Goal: Task Accomplishment & Management: Complete application form

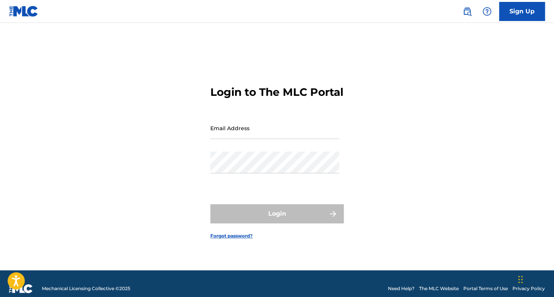
click at [517, 11] on link "Sign Up" at bounding box center [522, 11] width 46 height 19
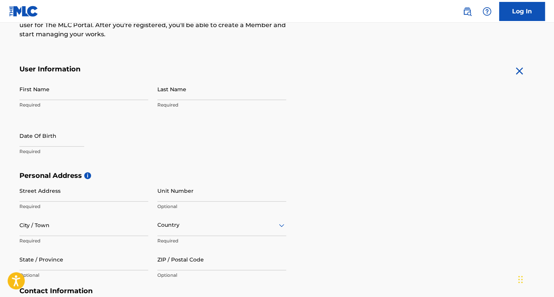
scroll to position [114, 0]
click at [87, 89] on input "First Name" at bounding box center [83, 89] width 129 height 22
type input "Jose Alfredo"
click at [175, 101] on p "Required" at bounding box center [221, 104] width 129 height 7
click at [189, 95] on input "Last Name" at bounding box center [221, 89] width 129 height 22
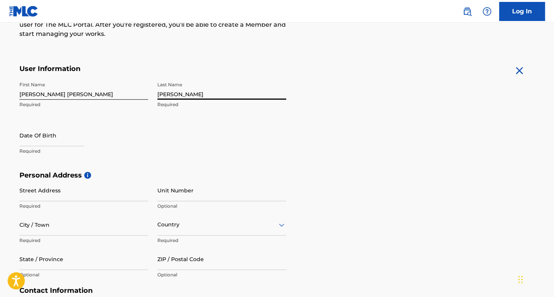
type input "Lopez Alfredo"
click at [57, 141] on input "text" at bounding box center [51, 135] width 65 height 22
select select "7"
select select "2025"
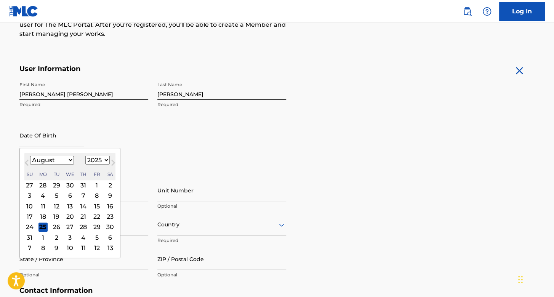
click at [61, 161] on select "January February March April May June July August September October November De…" at bounding box center [52, 160] width 44 height 9
select select "9"
click at [30, 156] on select "January February March April May June July August September October November De…" at bounding box center [52, 160] width 44 height 9
click at [40, 215] on div "20" at bounding box center [43, 216] width 9 height 9
type input "October 20 2025"
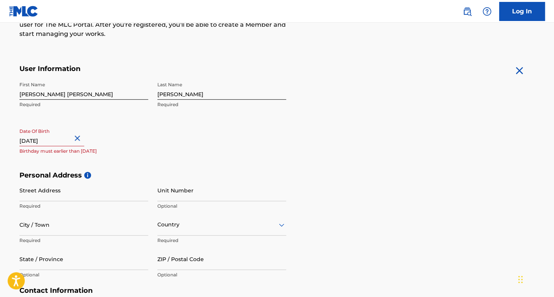
click at [63, 140] on input "October 20 2025" at bounding box center [51, 135] width 65 height 22
select select "9"
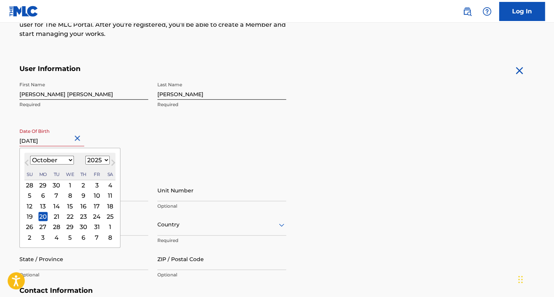
click at [98, 161] on select "1899 1900 1901 1902 1903 1904 1905 1906 1907 1908 1909 1910 1911 1912 1913 1914…" at bounding box center [97, 160] width 24 height 9
select select "1992"
click at [85, 156] on select "1899 1900 1901 1902 1903 1904 1905 1906 1907 1908 1909 1910 1911 1912 1913 1914…" at bounding box center [97, 160] width 24 height 9
click at [54, 212] on div "20" at bounding box center [56, 216] width 9 height 9
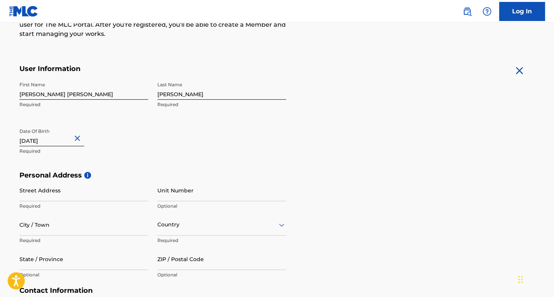
type input "October 20 1992"
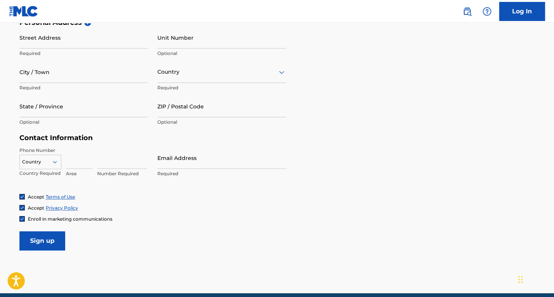
scroll to position [229, 0]
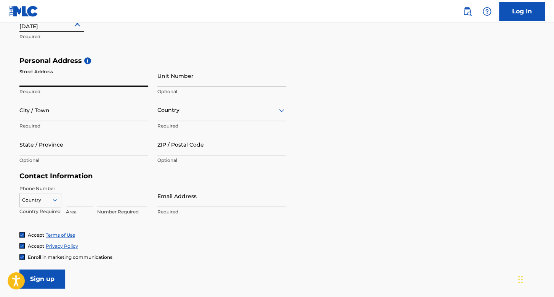
click at [85, 79] on input "Street Address" at bounding box center [83, 76] width 129 height 22
type input "Av Parque Ahome 345"
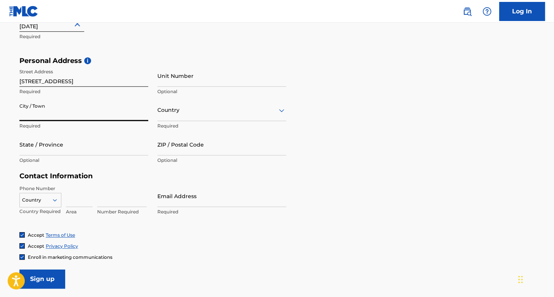
click at [83, 119] on input "City / Town" at bounding box center [83, 110] width 129 height 22
type input "Ahome"
click at [81, 145] on input "State / Province" at bounding box center [83, 144] width 129 height 22
type input "Sinaloa"
click at [165, 156] on div "ZIP / Postal Code Optional" at bounding box center [221, 150] width 129 height 34
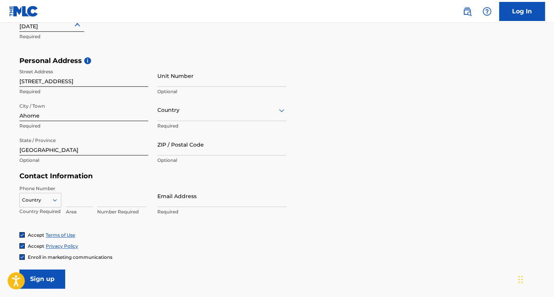
click at [194, 144] on input "ZIP / Postal Code" at bounding box center [221, 144] width 129 height 22
type input "81259"
click at [218, 116] on div "Country" at bounding box center [221, 110] width 129 height 22
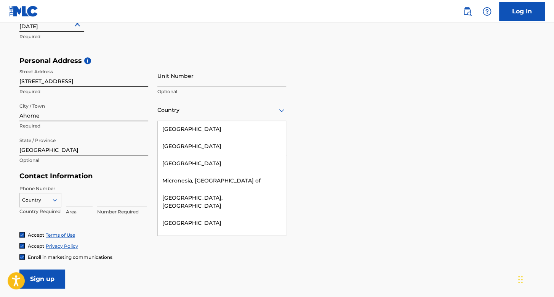
scroll to position [2173, 0]
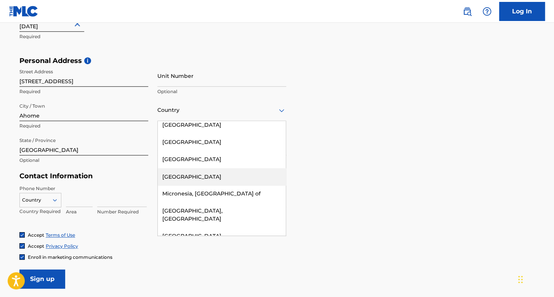
click at [199, 168] on div "Mexico" at bounding box center [222, 176] width 128 height 17
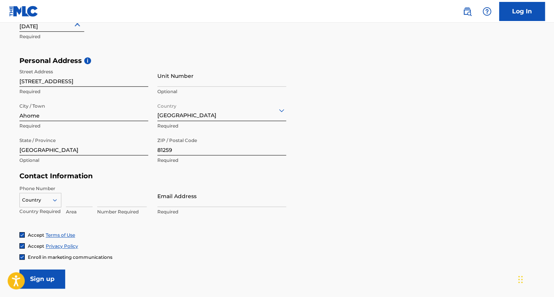
click at [45, 198] on div "Country" at bounding box center [40, 198] width 42 height 11
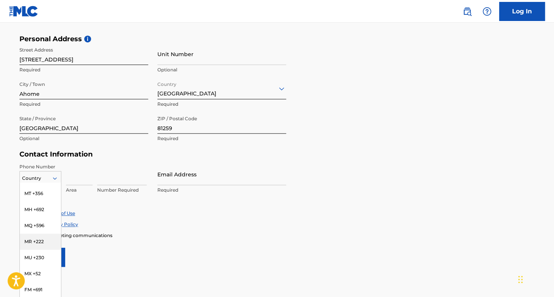
scroll to position [1944, 0]
click at [38, 253] on div "MX +52" at bounding box center [40, 261] width 41 height 16
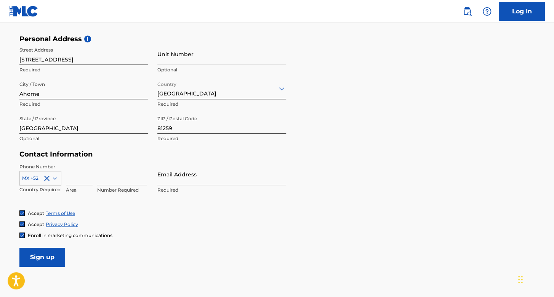
click at [75, 179] on input at bounding box center [79, 174] width 27 height 22
type input "668"
click at [114, 180] on input at bounding box center [122, 174] width 50 height 22
type input "4641685"
click at [194, 171] on input "Email Address" at bounding box center [221, 174] width 129 height 22
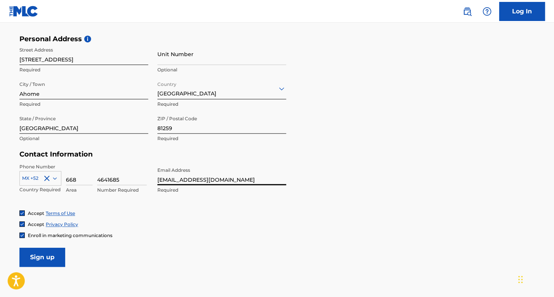
type input "cheyolg1@hotmail.com"
click at [47, 255] on input "Sign up" at bounding box center [42, 256] width 46 height 19
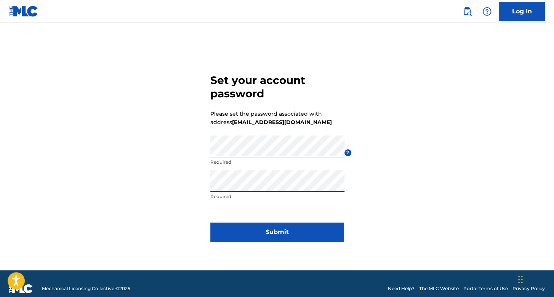
click at [221, 231] on button "Submit" at bounding box center [276, 231] width 133 height 19
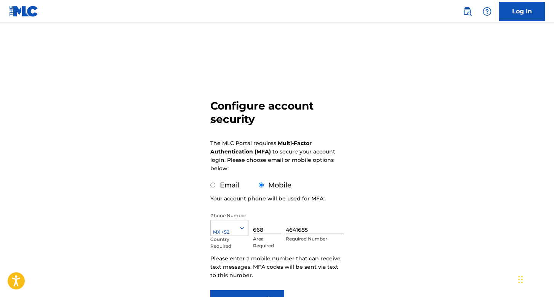
click at [213, 185] on input "Email" at bounding box center [212, 184] width 5 height 5
radio input "true"
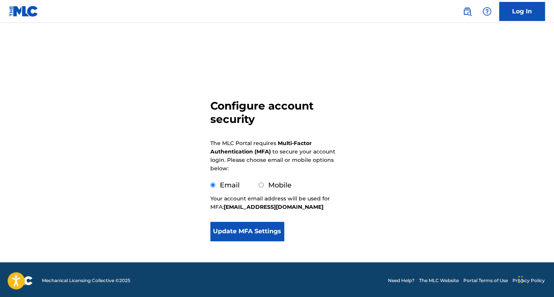
click at [264, 225] on button "Update MFA Settings" at bounding box center [247, 231] width 74 height 19
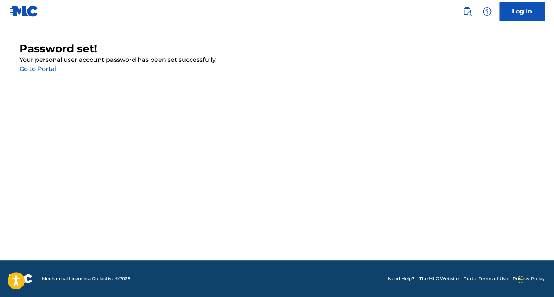
click at [37, 68] on link "Go to Portal" at bounding box center [37, 68] width 37 height 7
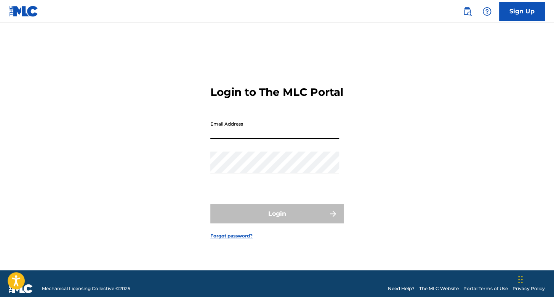
click at [268, 138] on input "Email Address" at bounding box center [274, 128] width 129 height 22
type input "cheyolg1@hotmail.com"
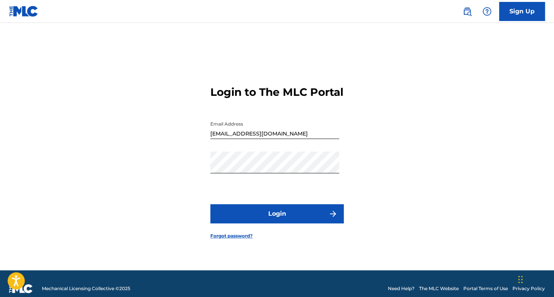
click at [230, 223] on button "Login" at bounding box center [276, 213] width 133 height 19
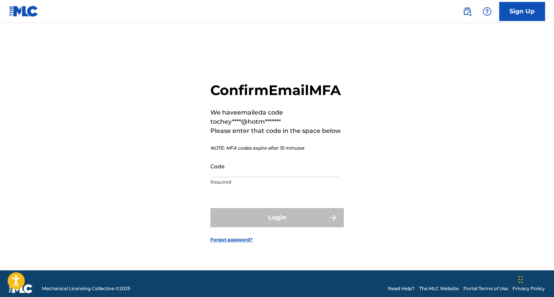
click at [253, 177] on input "Code" at bounding box center [274, 166] width 129 height 22
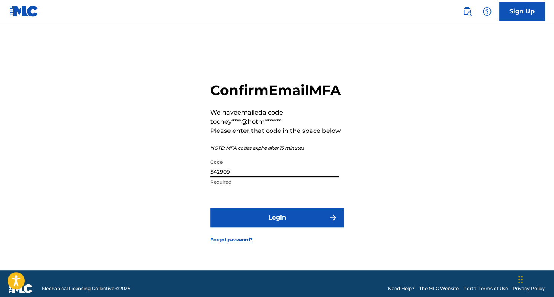
type input "542909"
click at [288, 225] on button "Login" at bounding box center [276, 217] width 133 height 19
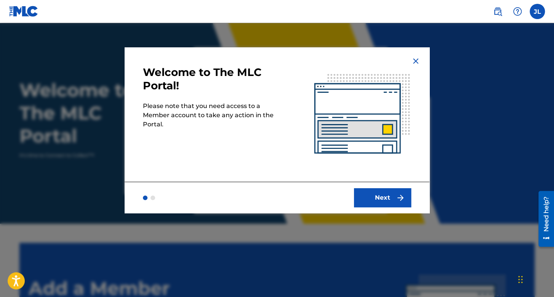
click at [398, 200] on img "submit" at bounding box center [400, 197] width 9 height 9
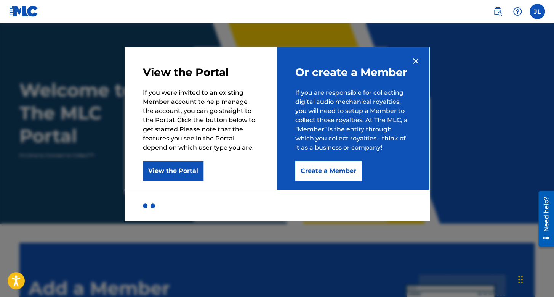
click at [318, 171] on button "Create a Member" at bounding box center [328, 170] width 66 height 19
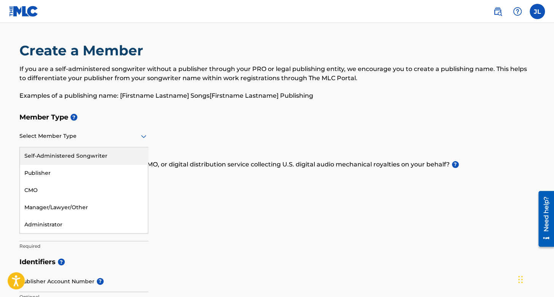
click at [142, 138] on icon at bounding box center [143, 136] width 9 height 9
click at [123, 159] on div "Self-Administered Songwriter" at bounding box center [84, 155] width 128 height 17
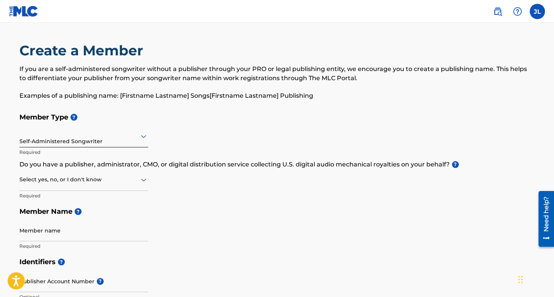
click at [120, 177] on div at bounding box center [83, 180] width 129 height 10
click at [125, 195] on div "Yes" at bounding box center [84, 199] width 128 height 17
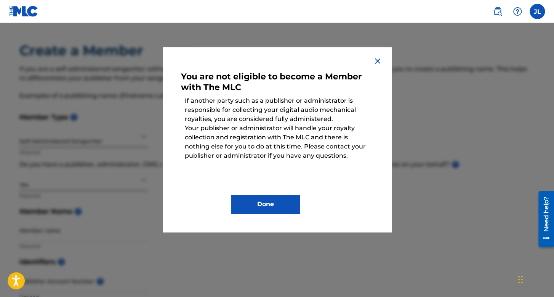
click at [380, 60] on img at bounding box center [377, 60] width 9 height 9
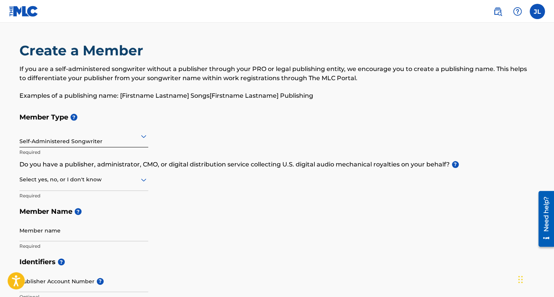
click at [85, 183] on div at bounding box center [83, 180] width 129 height 10
click at [90, 212] on div "No" at bounding box center [84, 216] width 128 height 17
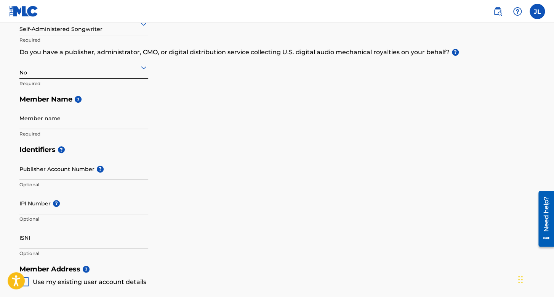
scroll to position [152, 0]
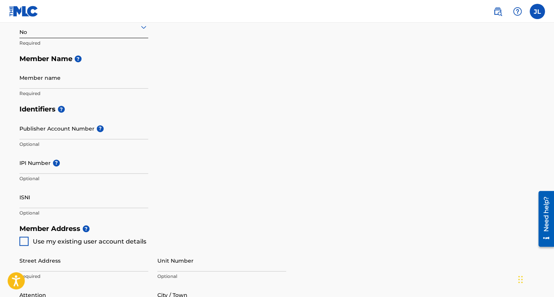
click at [90, 132] on input "Publisher Account Number ?" at bounding box center [83, 128] width 129 height 22
click at [51, 78] on input "Member name" at bounding box center [83, 78] width 129 height 22
type input "Jose Alfredo Lopez Alfredo"
type input "Av Parque Ahome 345"
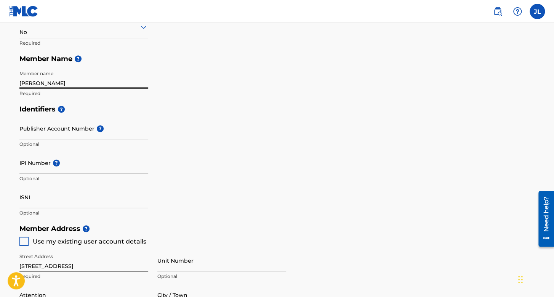
type input "Jose Alfredo Lopez Alfredo"
click at [25, 244] on div at bounding box center [23, 240] width 9 height 9
type input "Ahome"
type input "Sinaloa"
type input "81259"
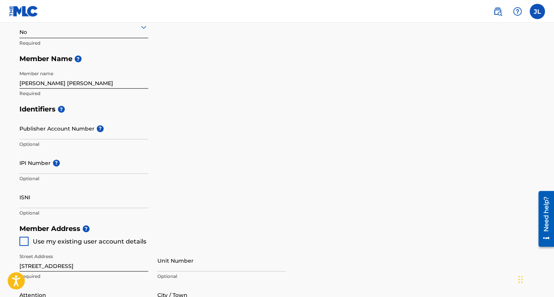
type input "668"
type input "4641685"
type input "cheyolg1@hotmail.com"
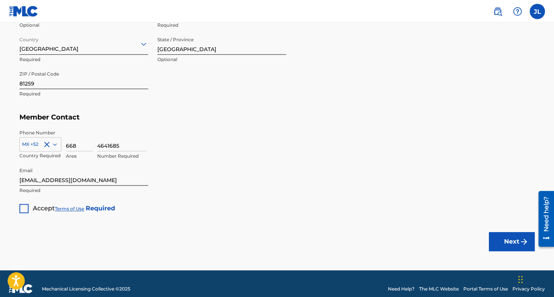
scroll to position [447, 0]
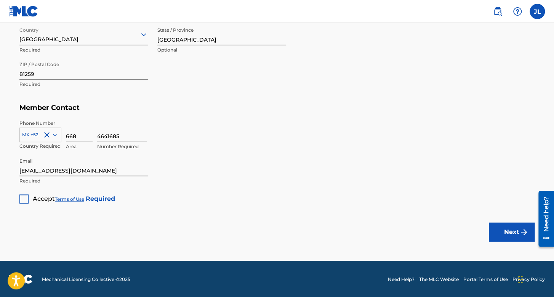
click at [24, 194] on div at bounding box center [23, 198] width 9 height 9
click at [510, 240] on button "Next" at bounding box center [512, 231] width 46 height 19
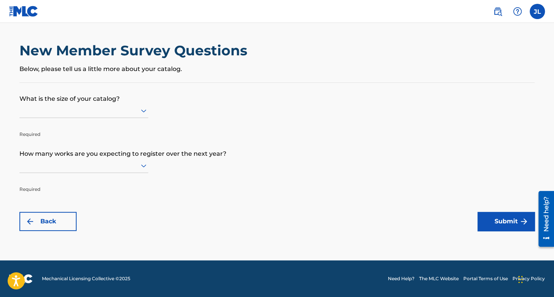
click at [126, 114] on div at bounding box center [83, 111] width 129 height 10
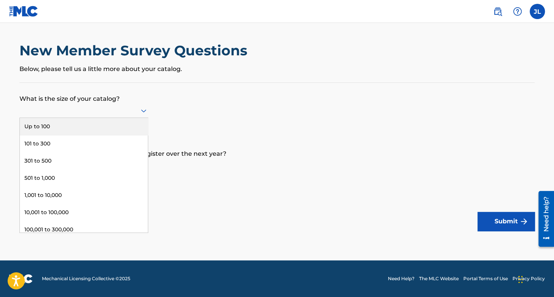
click at [119, 126] on div "Up to 100" at bounding box center [84, 126] width 128 height 17
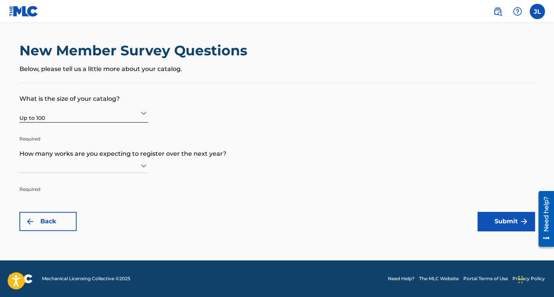
click at [117, 143] on p "How many works are you expecting to register over the next year?" at bounding box center [276, 148] width 515 height 21
click at [115, 153] on p "How many works are you expecting to register over the next year?" at bounding box center [276, 148] width 515 height 21
click at [121, 170] on div at bounding box center [83, 166] width 129 height 10
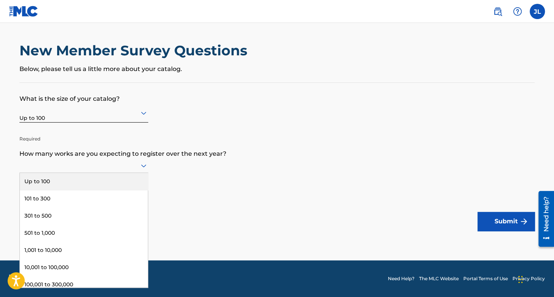
click at [125, 180] on div "Up to 100" at bounding box center [84, 181] width 128 height 17
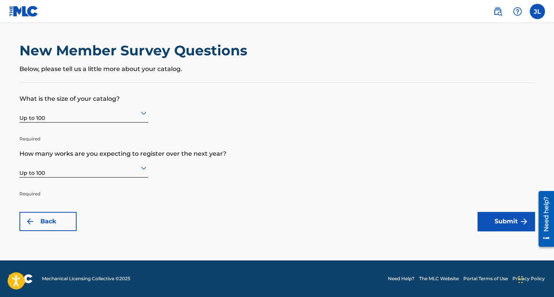
click at [532, 229] on button "Submit" at bounding box center [506, 221] width 57 height 19
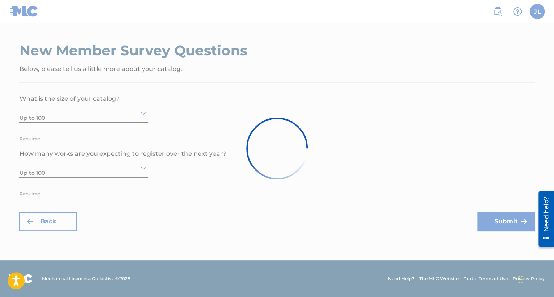
click at [507, 227] on div at bounding box center [277, 148] width 554 height 297
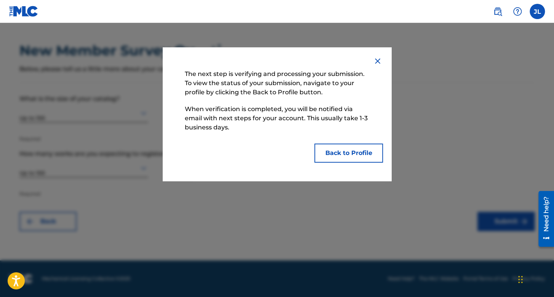
click at [354, 151] on button "Back to Profile" at bounding box center [349, 152] width 69 height 19
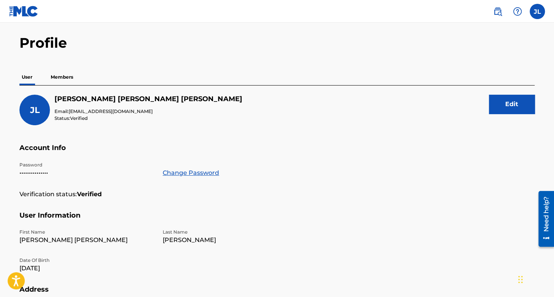
scroll to position [38, 0]
